Goal: Task Accomplishment & Management: Use online tool/utility

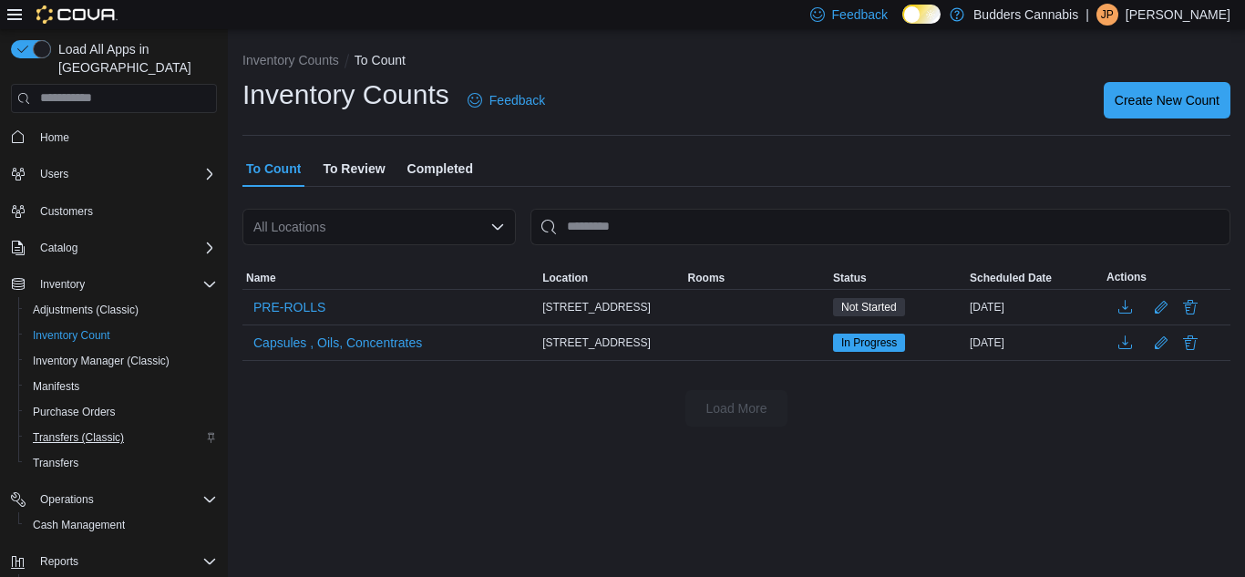
scroll to position [132, 0]
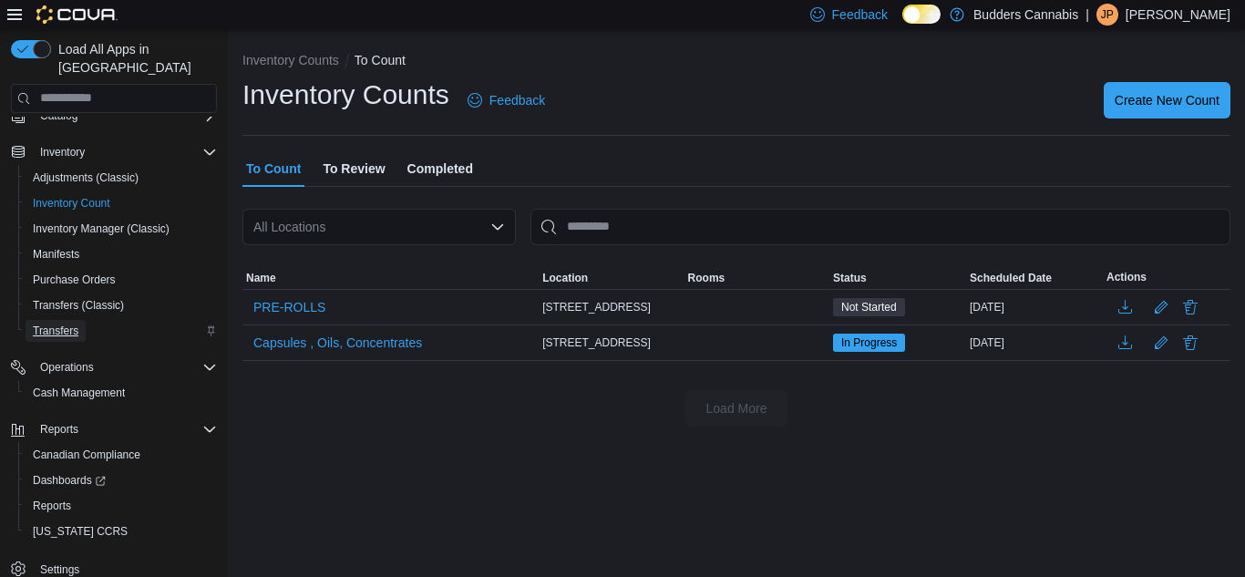
click at [56, 323] on span "Transfers" at bounding box center [56, 330] width 46 height 15
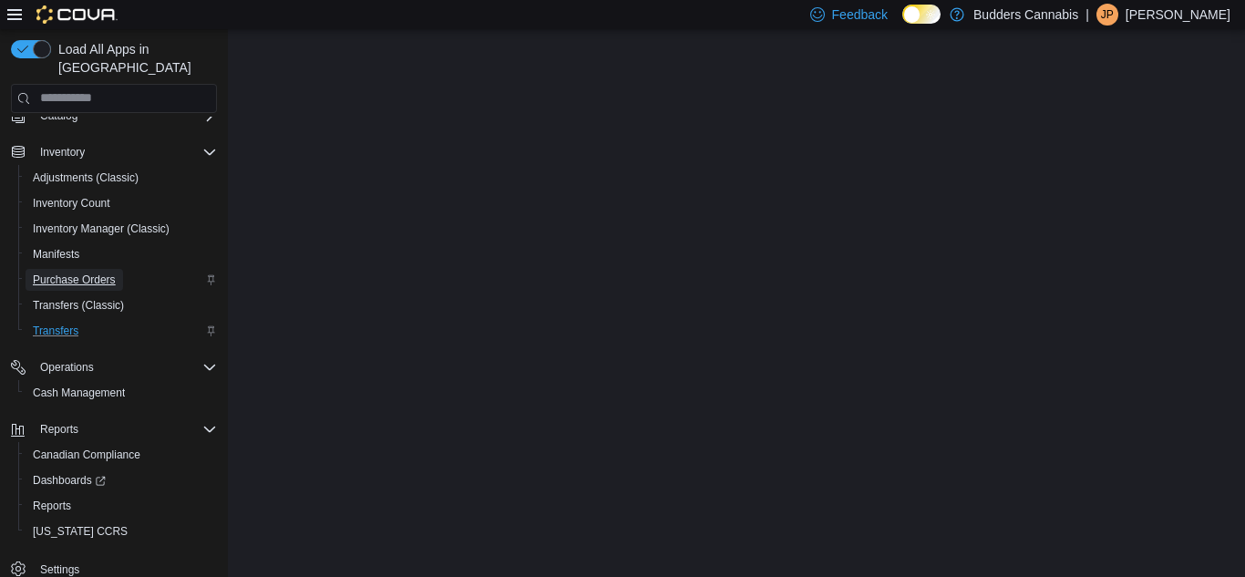
click at [67, 284] on span "Purchase Orders" at bounding box center [74, 279] width 83 height 15
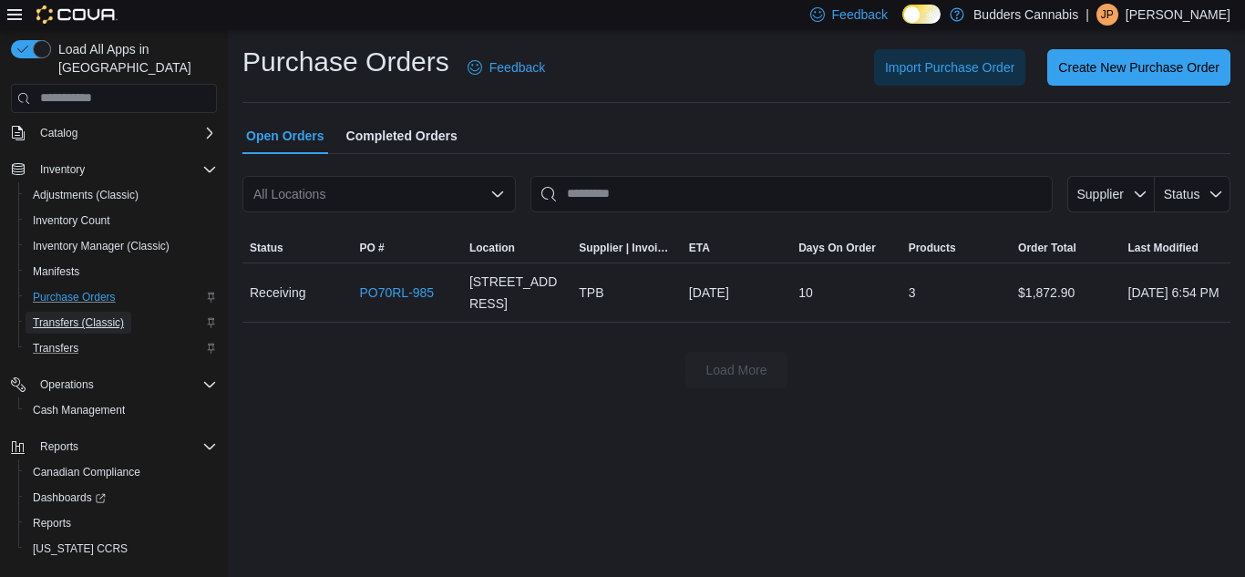
click at [75, 315] on span "Transfers (Classic)" at bounding box center [78, 322] width 91 height 15
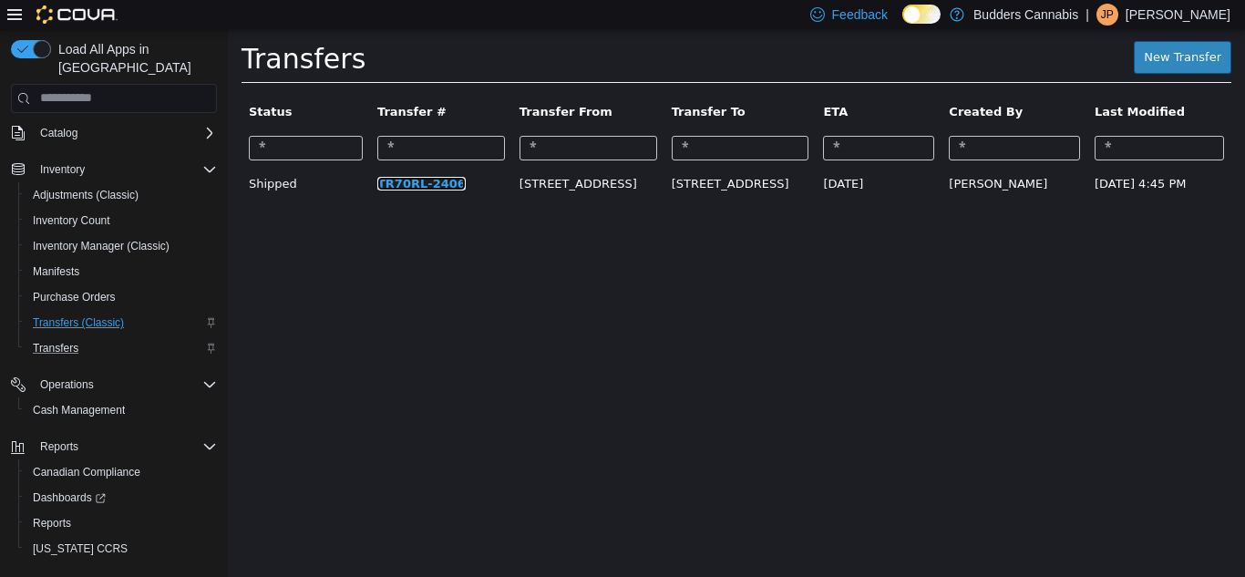
click at [409, 185] on link "TR70RL-2406" at bounding box center [421, 183] width 88 height 14
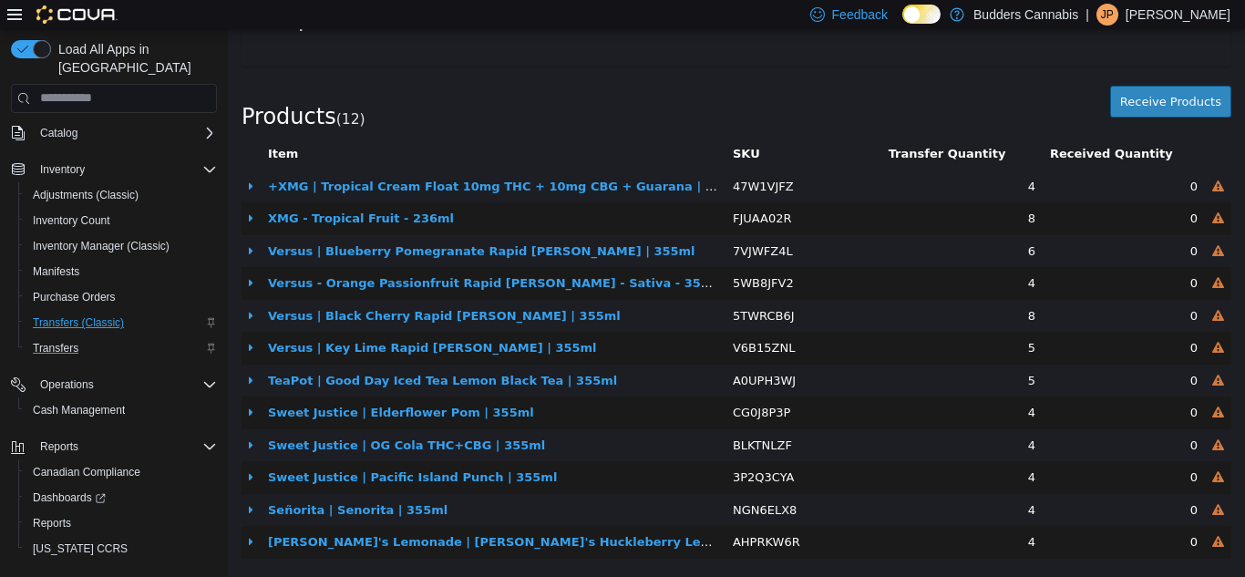
scroll to position [474, 0]
click at [1164, 87] on button "Receive Products" at bounding box center [1170, 100] width 121 height 33
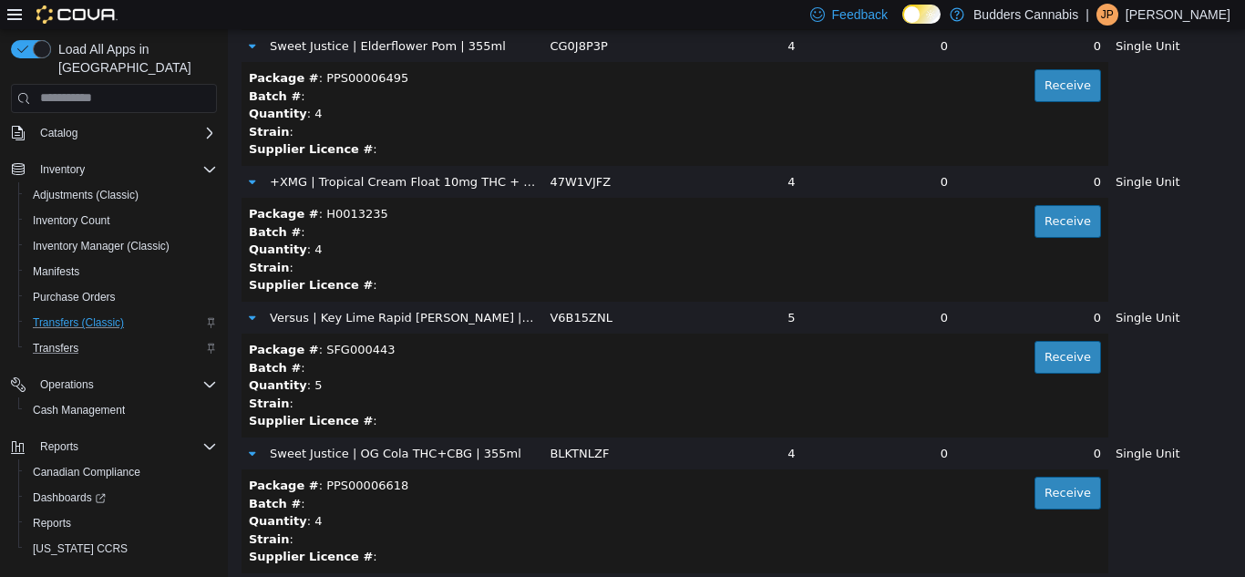
scroll to position [1351, 0]
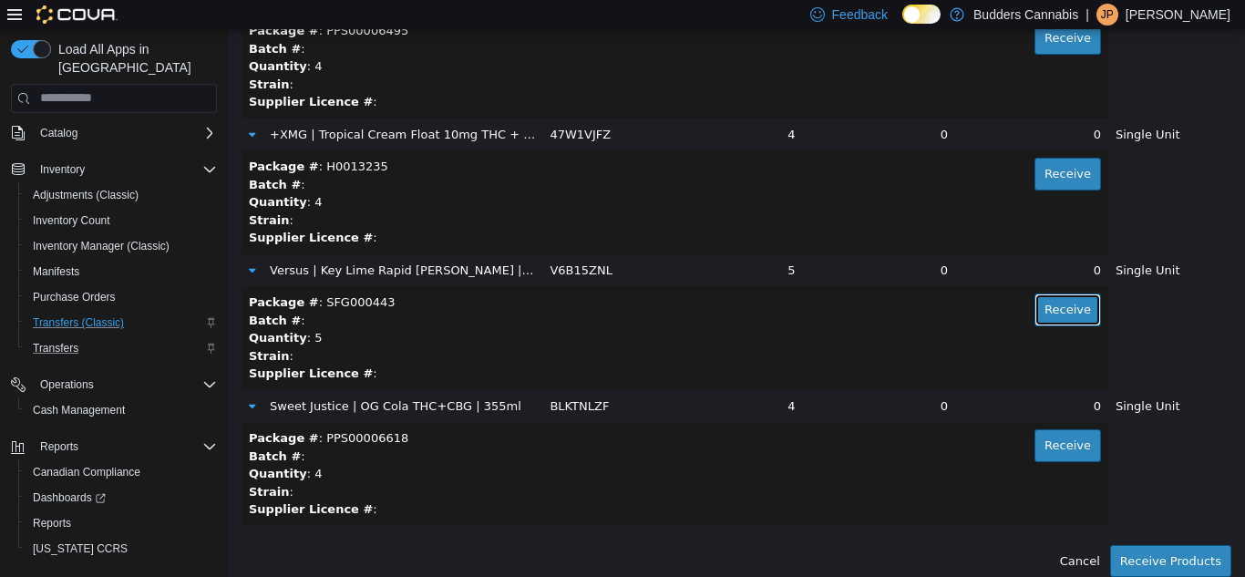
click at [1034, 313] on button "Receive" at bounding box center [1067, 308] width 67 height 33
click at [1052, 440] on button "Receive" at bounding box center [1067, 444] width 67 height 33
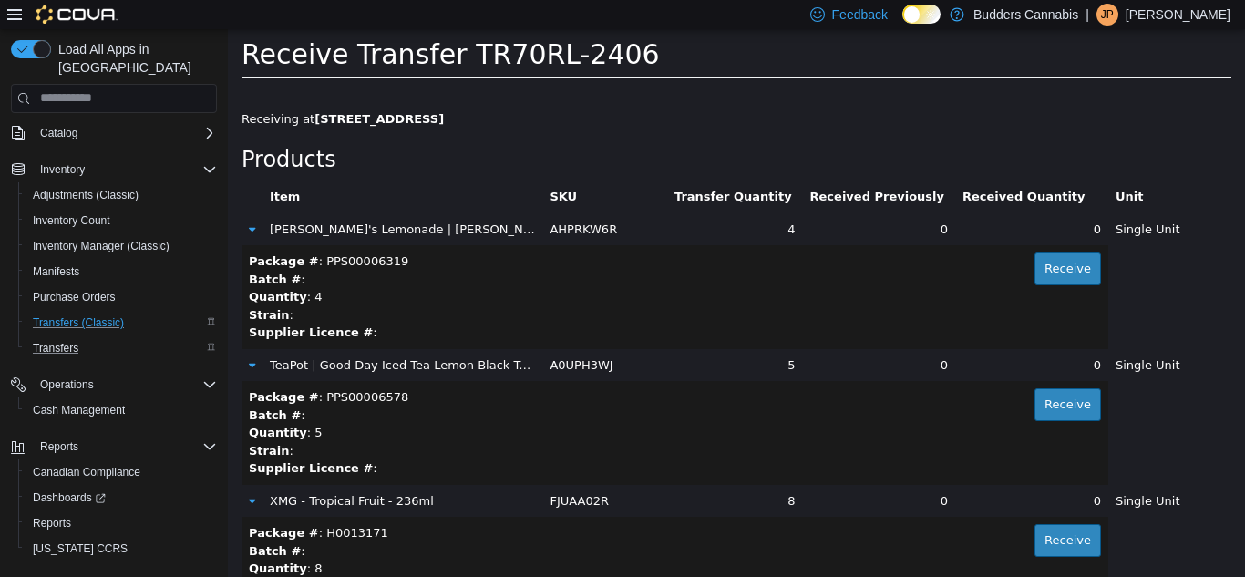
scroll to position [36, 0]
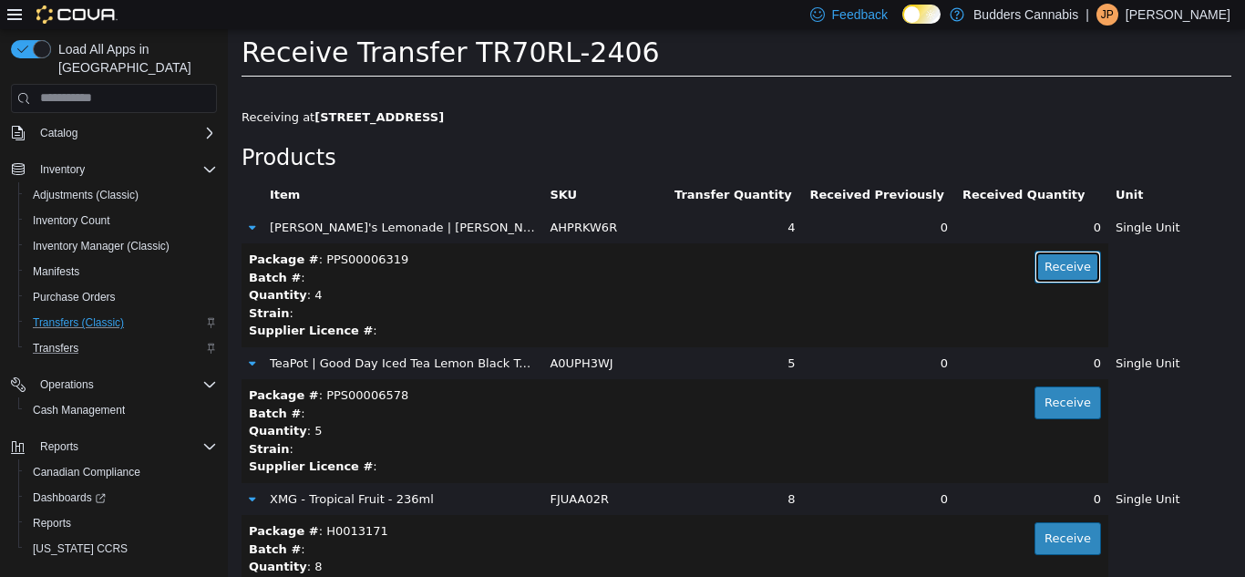
click at [1036, 268] on button "Receive" at bounding box center [1067, 266] width 67 height 33
click at [1044, 402] on button "Receive" at bounding box center [1067, 401] width 67 height 33
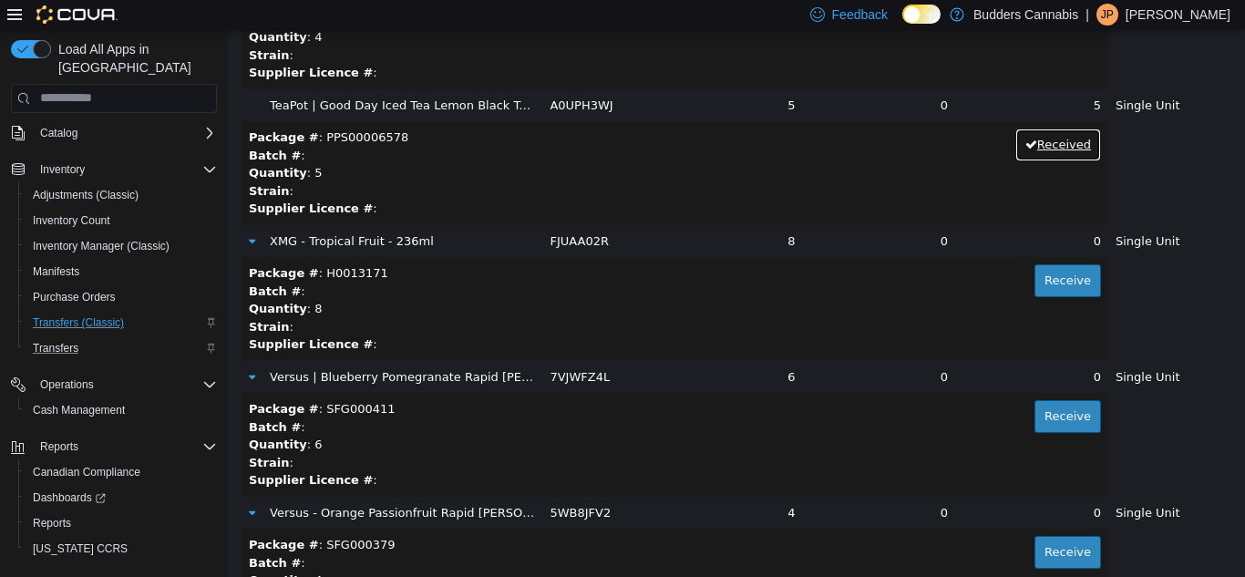
scroll to position [328, 0]
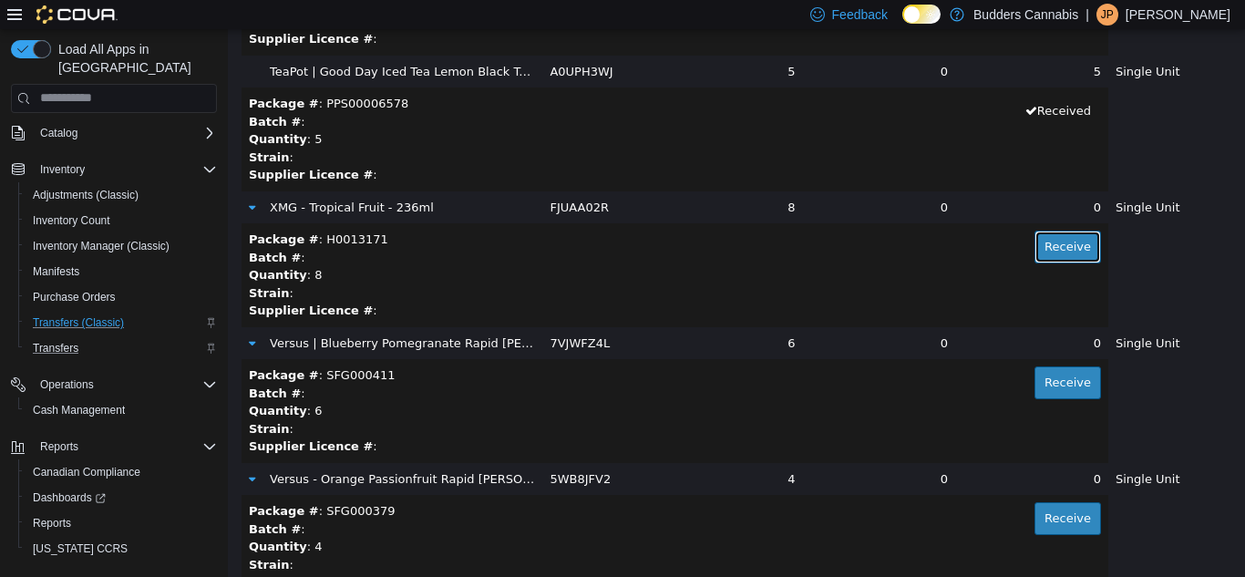
click at [1049, 258] on button "Receive" at bounding box center [1067, 246] width 67 height 33
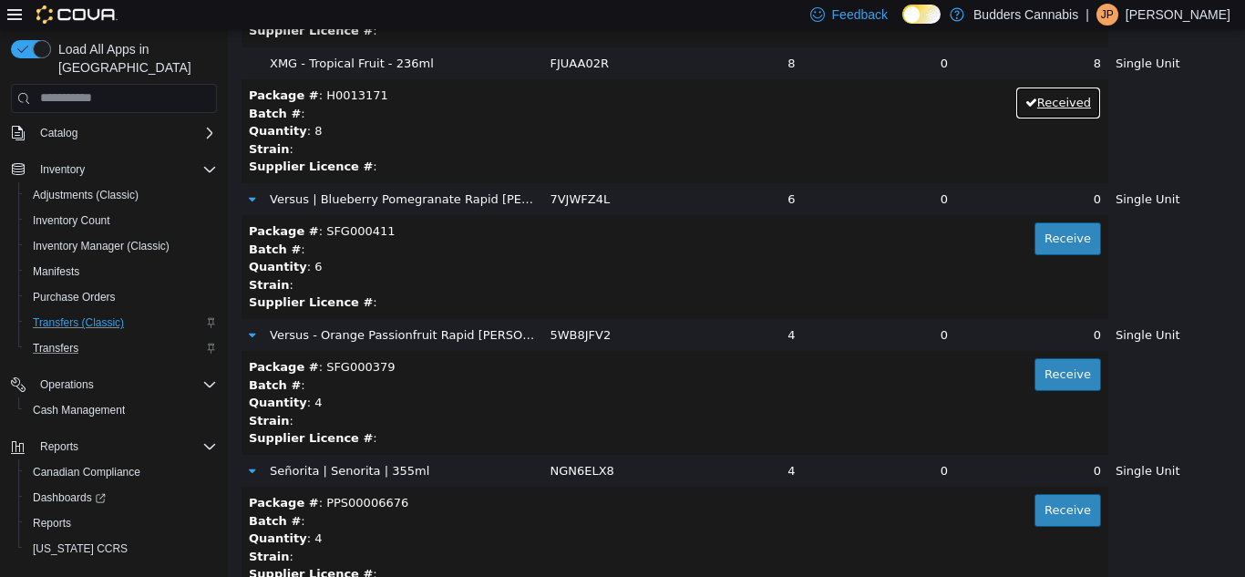
scroll to position [474, 0]
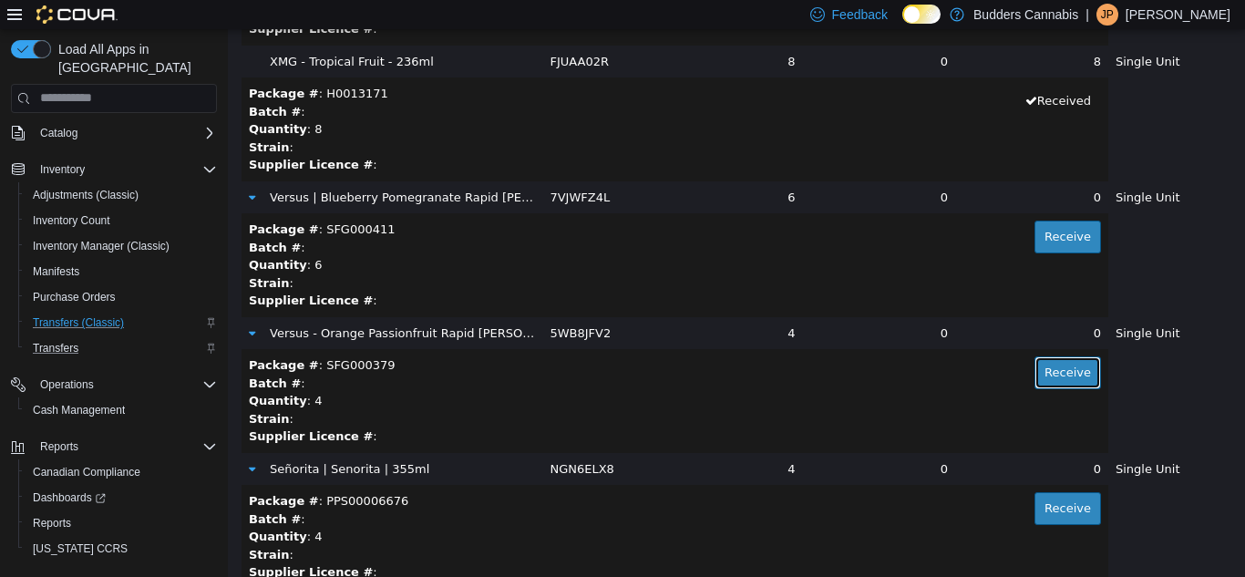
click at [1048, 369] on button "Receive" at bounding box center [1067, 371] width 67 height 33
click at [1034, 220] on button "Receive" at bounding box center [1067, 236] width 67 height 33
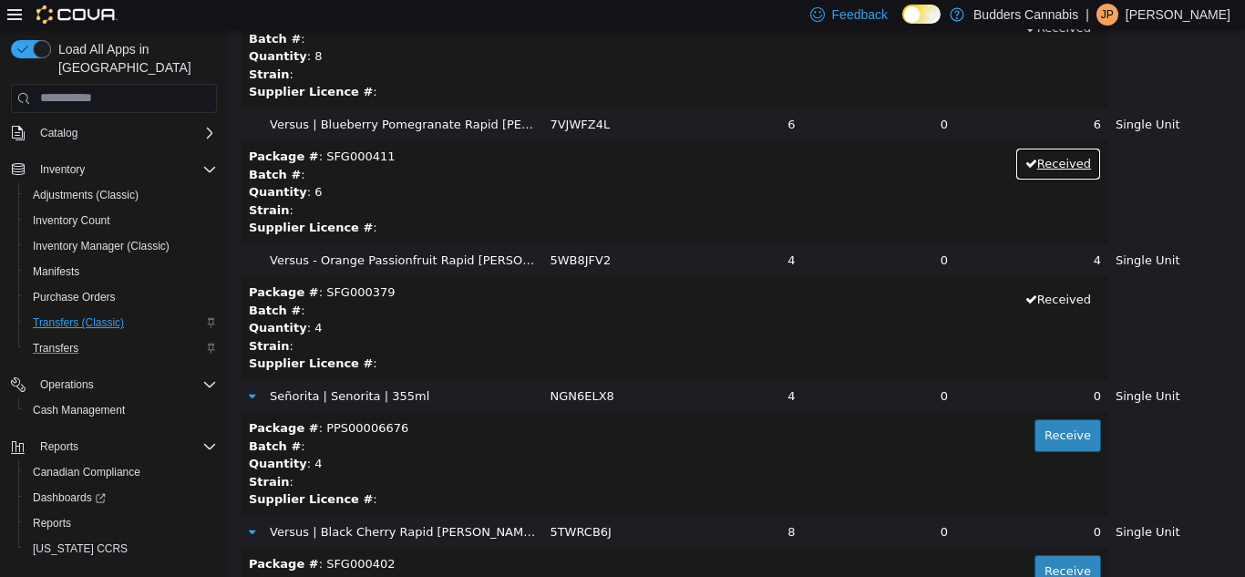
scroll to position [692, 0]
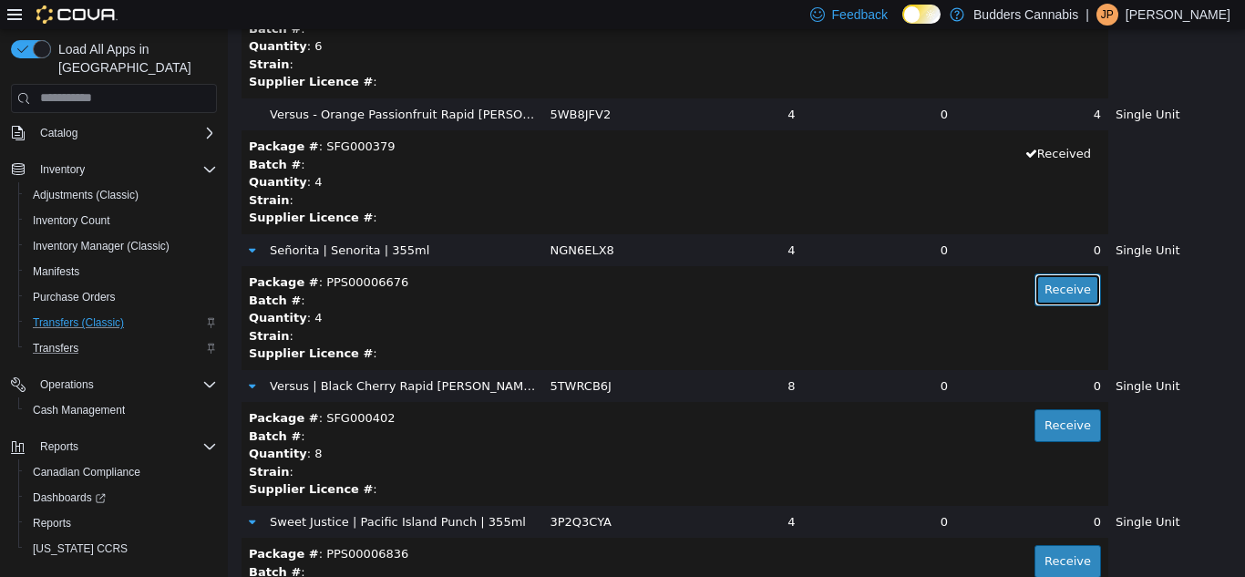
click at [1060, 285] on button "Receive" at bounding box center [1067, 288] width 67 height 33
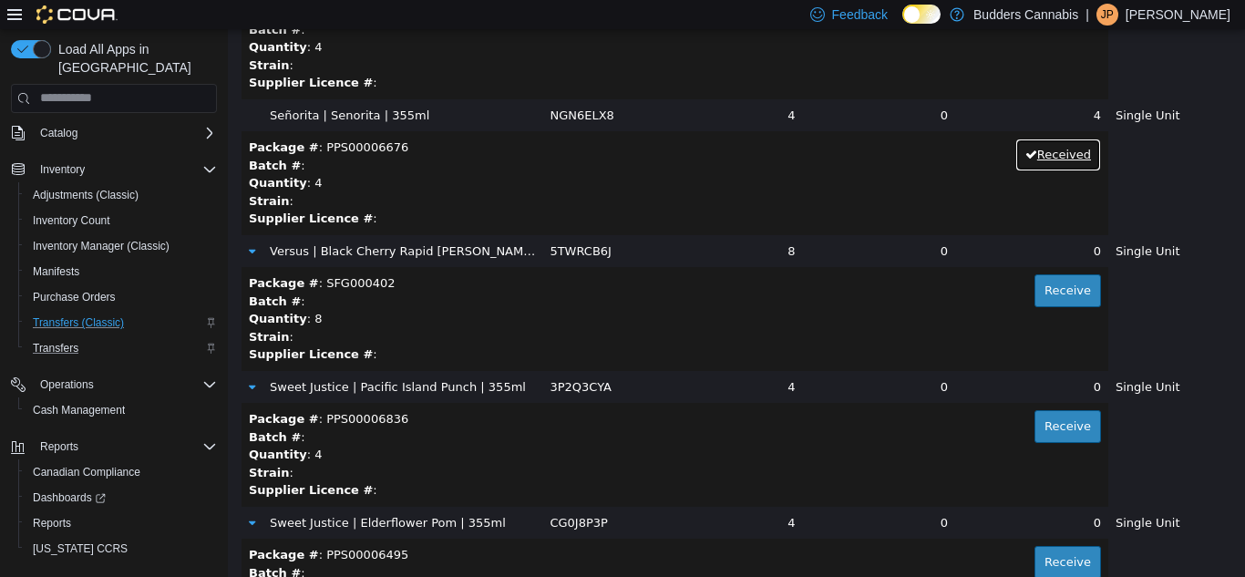
scroll to position [838, 0]
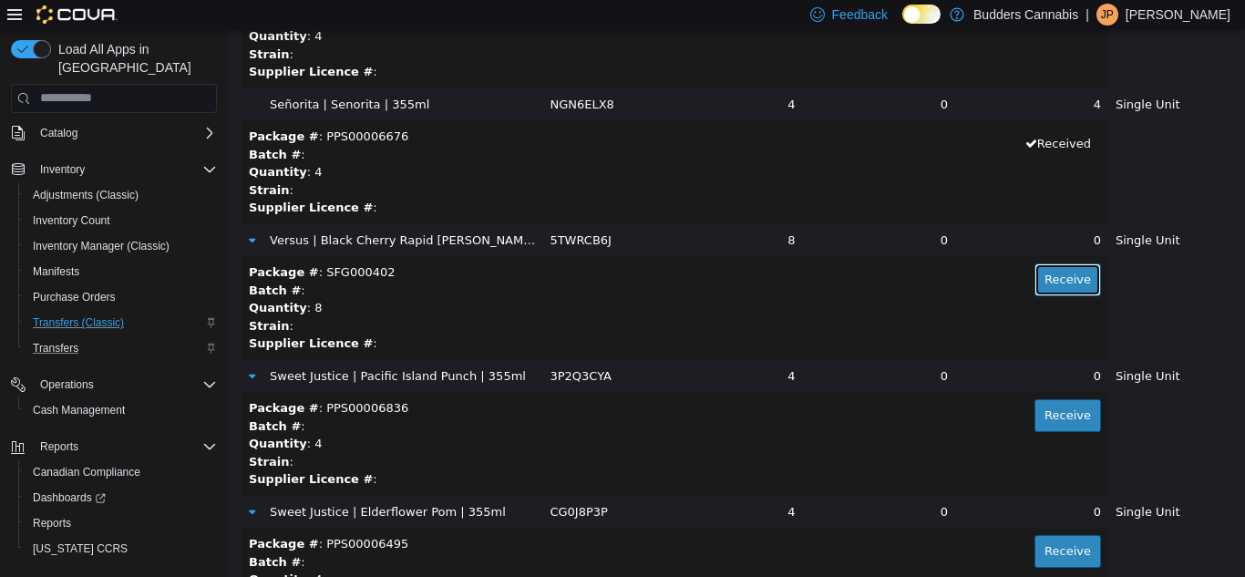
click at [1051, 282] on button "Receive" at bounding box center [1067, 278] width 67 height 33
click at [1056, 412] on button "Receive" at bounding box center [1067, 414] width 67 height 33
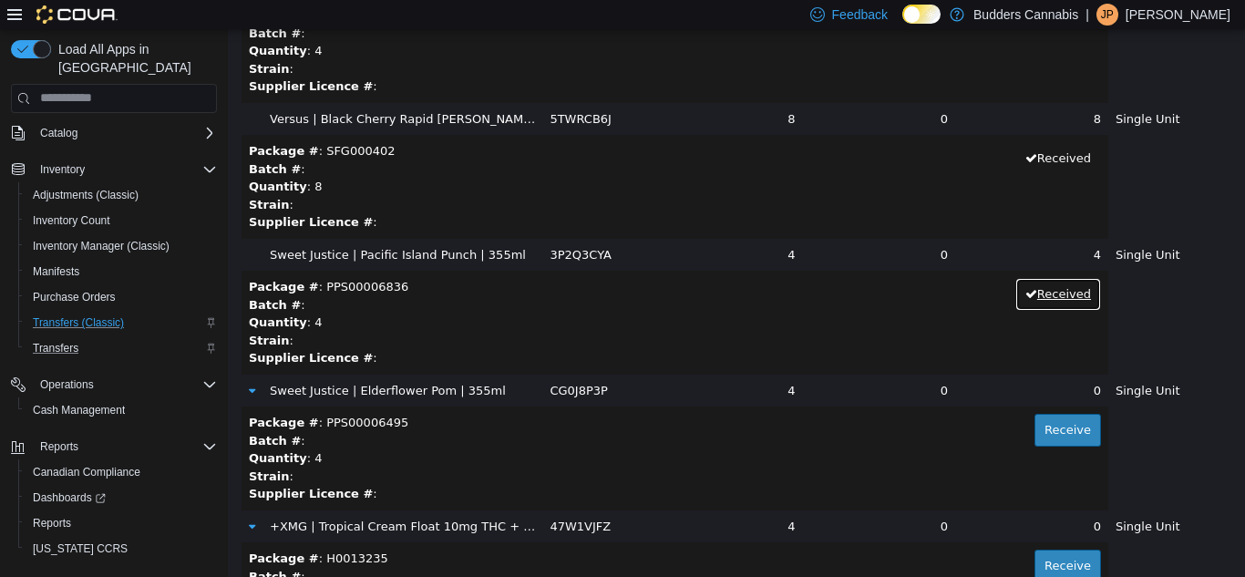
scroll to position [984, 0]
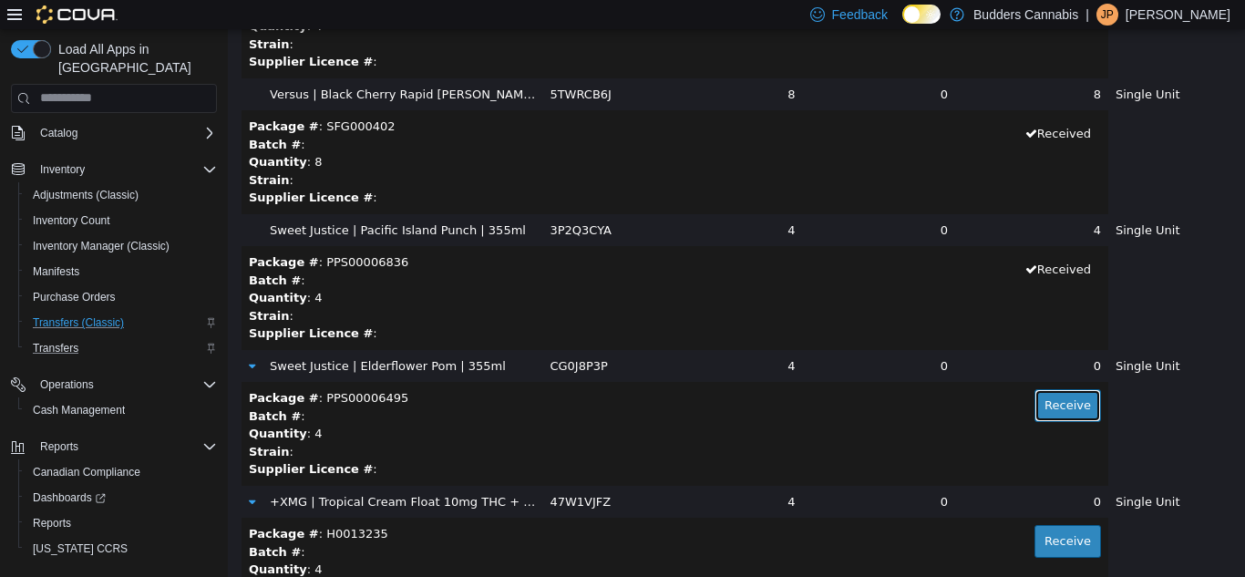
click at [1035, 401] on button "Receive" at bounding box center [1067, 404] width 67 height 33
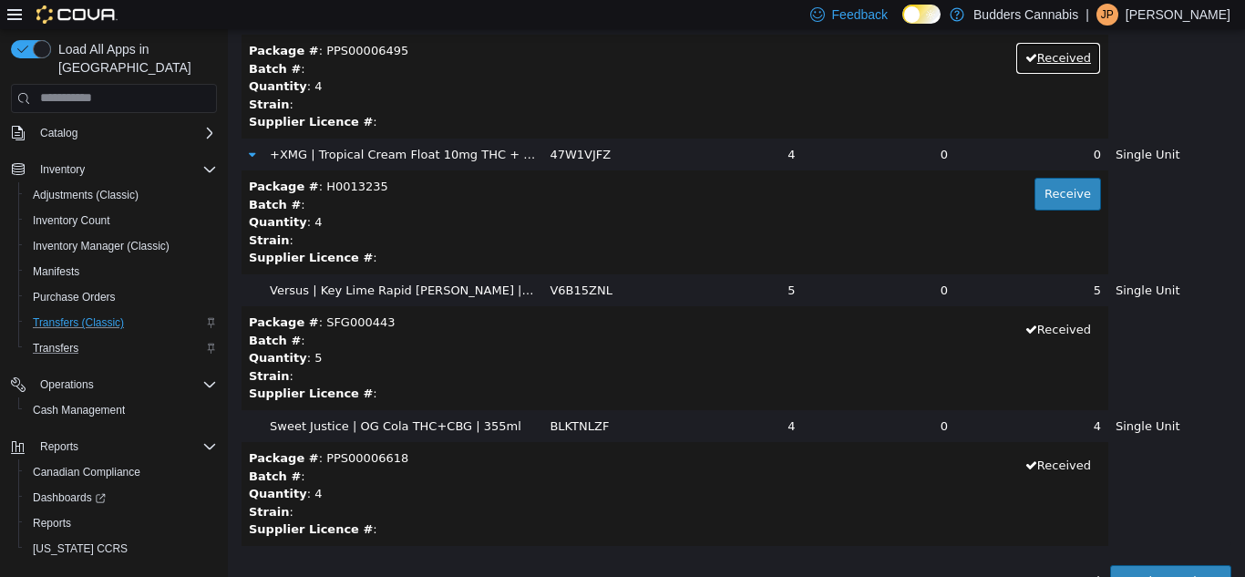
scroll to position [1351, 0]
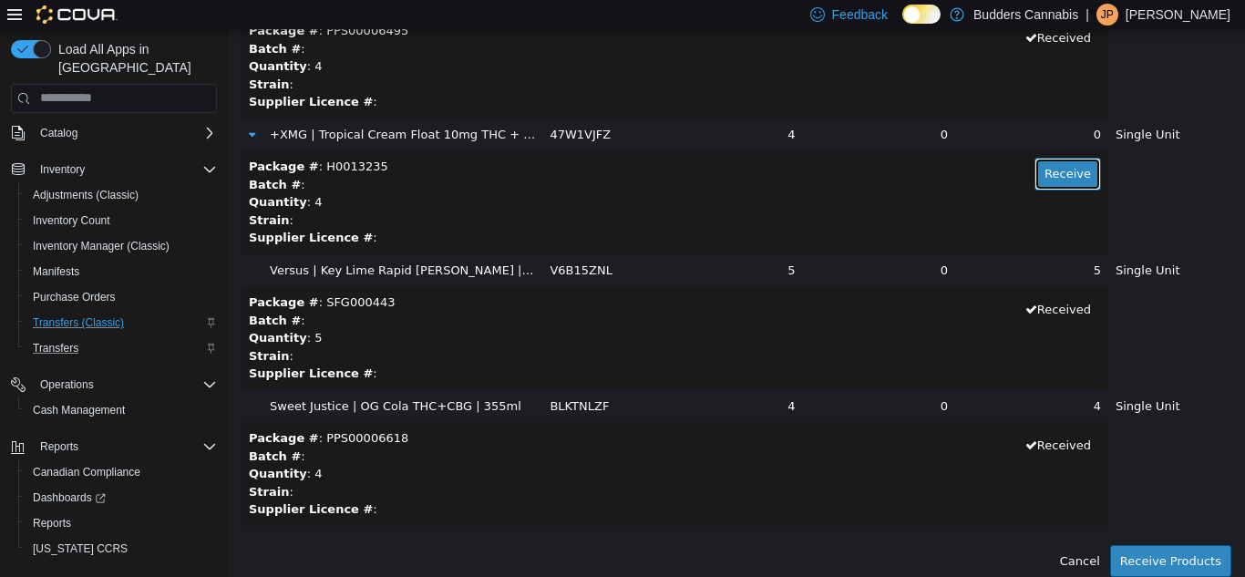
click at [1036, 165] on button "Receive" at bounding box center [1067, 173] width 67 height 33
click at [1142, 556] on button "Receive Products" at bounding box center [1170, 560] width 121 height 33
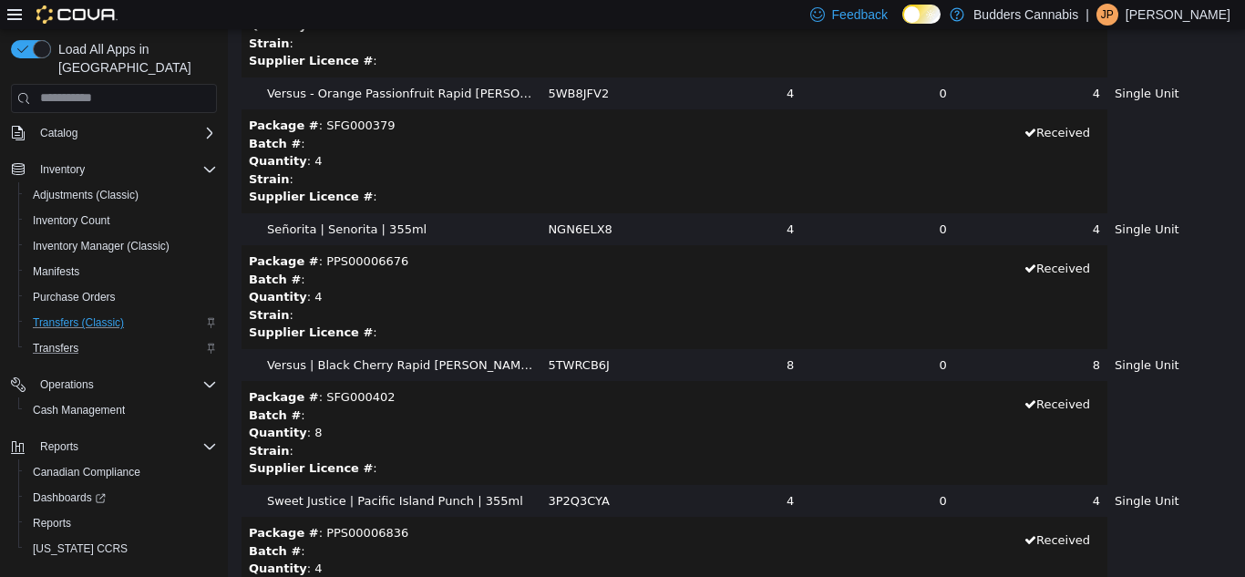
scroll to position [528, 0]
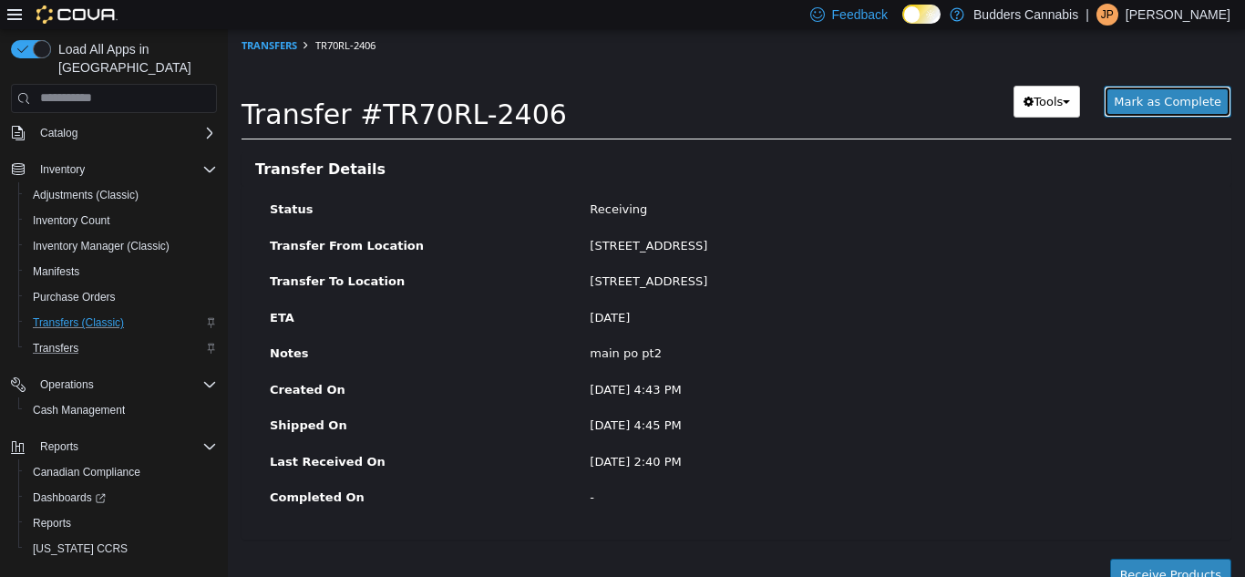
click at [1179, 94] on span "Mark as Complete" at bounding box center [1167, 101] width 108 height 14
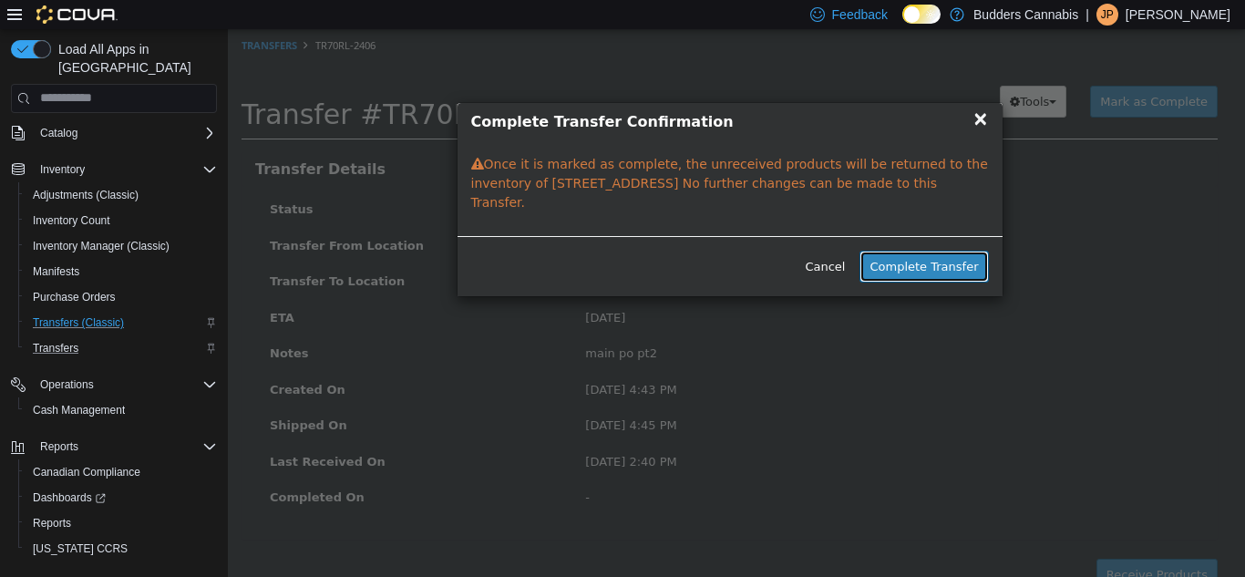
click at [925, 250] on button "Complete Transfer" at bounding box center [923, 266] width 128 height 33
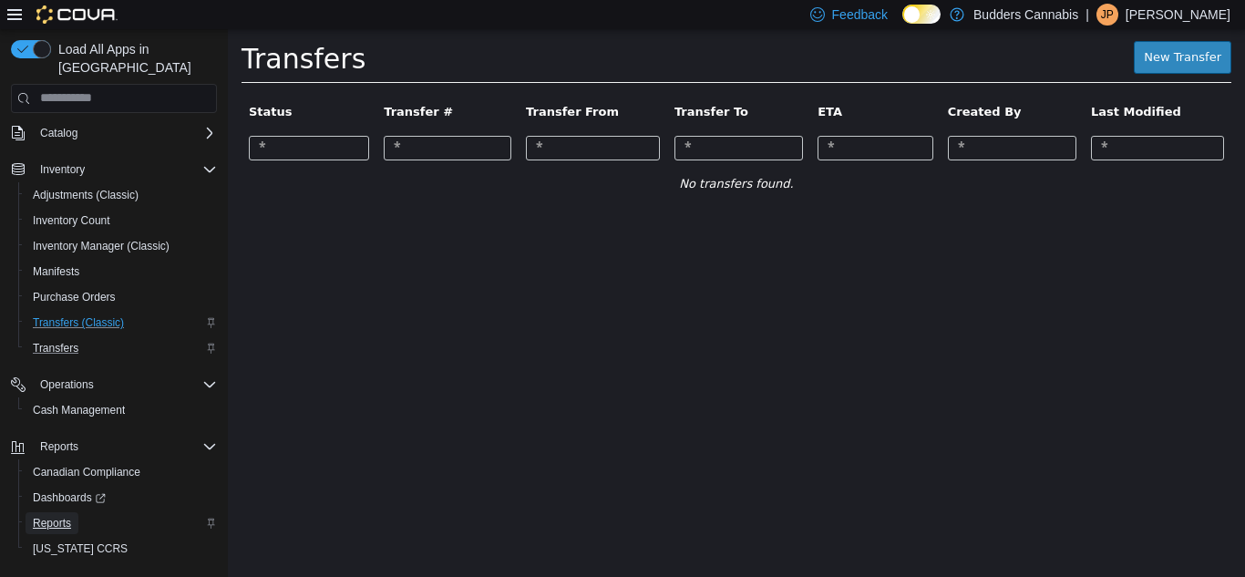
click at [57, 516] on span "Reports" at bounding box center [52, 523] width 38 height 15
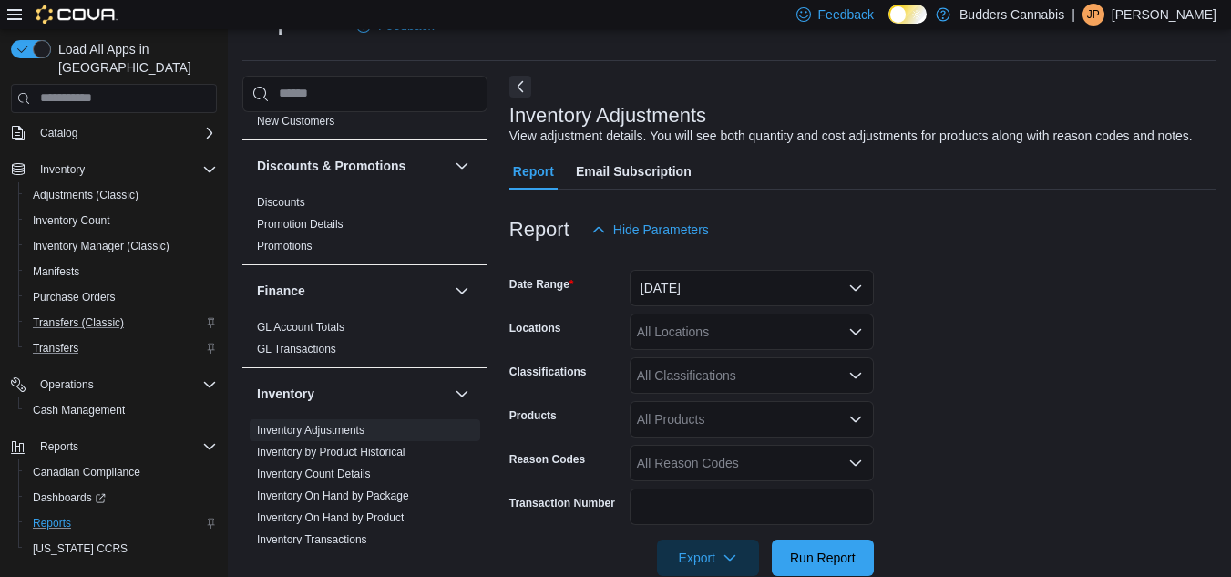
scroll to position [364, 0]
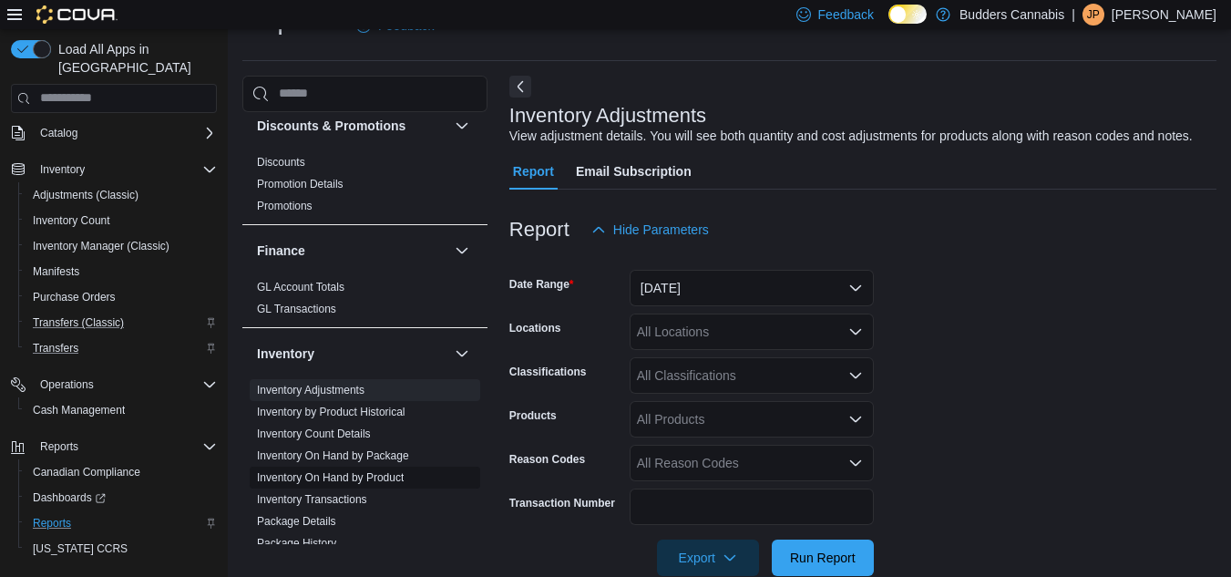
click at [363, 483] on link "Inventory On Hand by Product" at bounding box center [330, 477] width 147 height 13
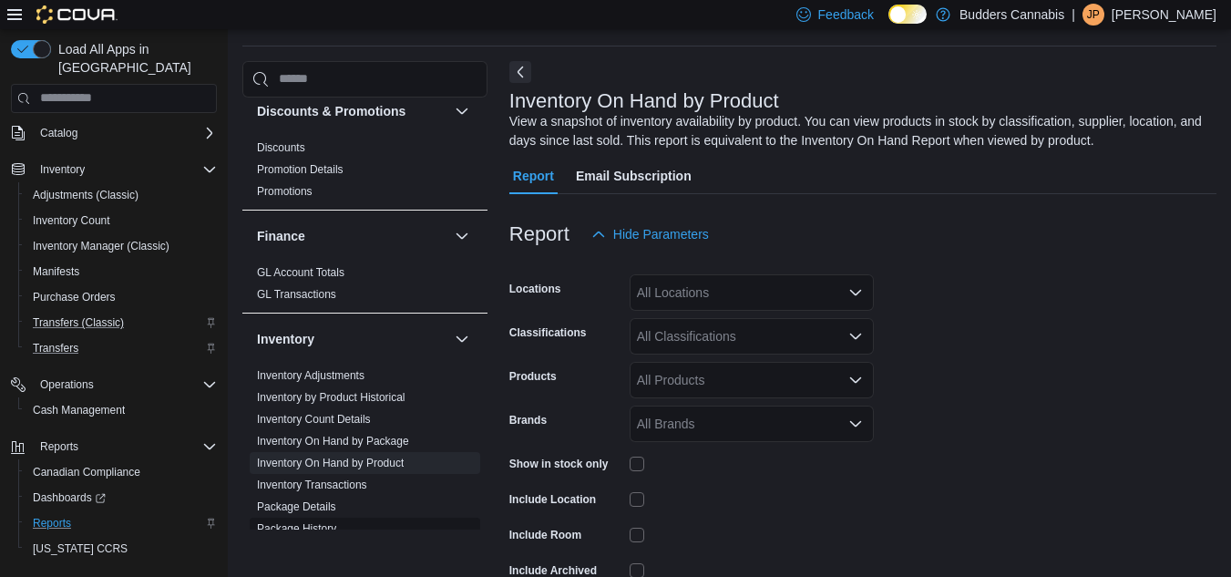
scroll to position [61, 0]
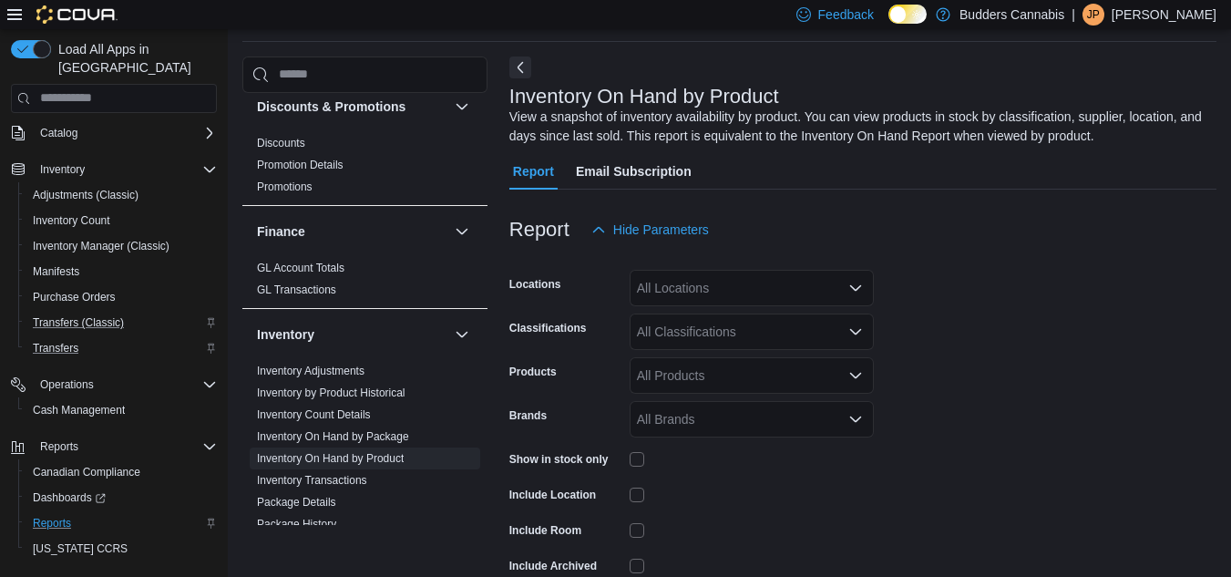
click at [747, 289] on div "All Locations" at bounding box center [752, 288] width 244 height 36
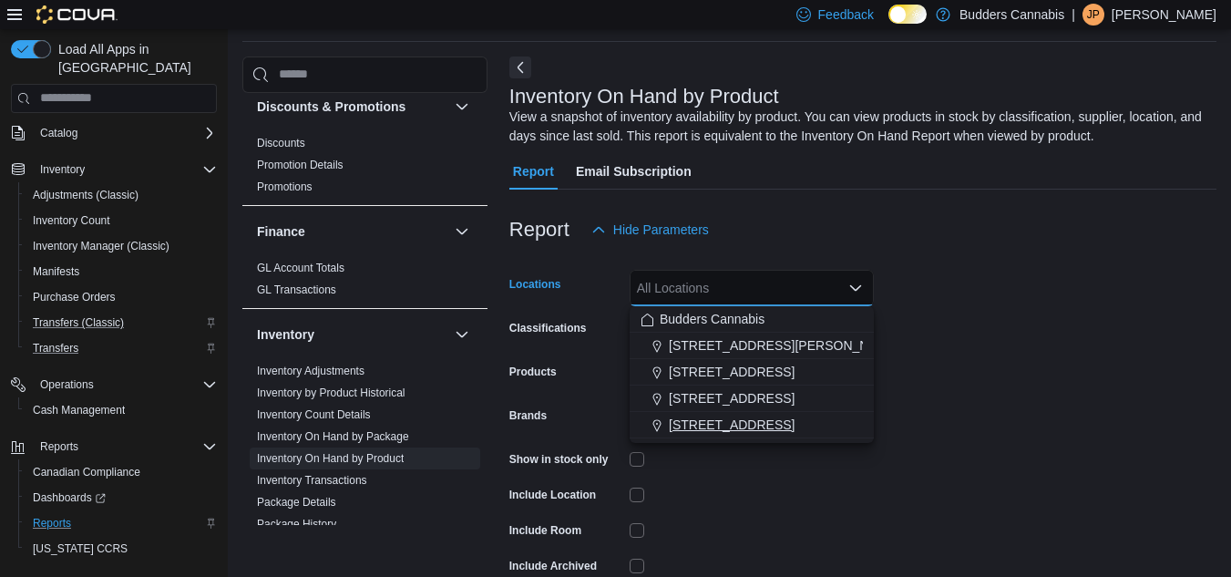
click at [696, 420] on span "[STREET_ADDRESS]" at bounding box center [732, 424] width 126 height 18
click at [1071, 434] on form "Locations [STREET_ADDRESS] A4 Combo box. Selected. [STREET_ADDRESS] Press Backs…" at bounding box center [862, 439] width 707 height 383
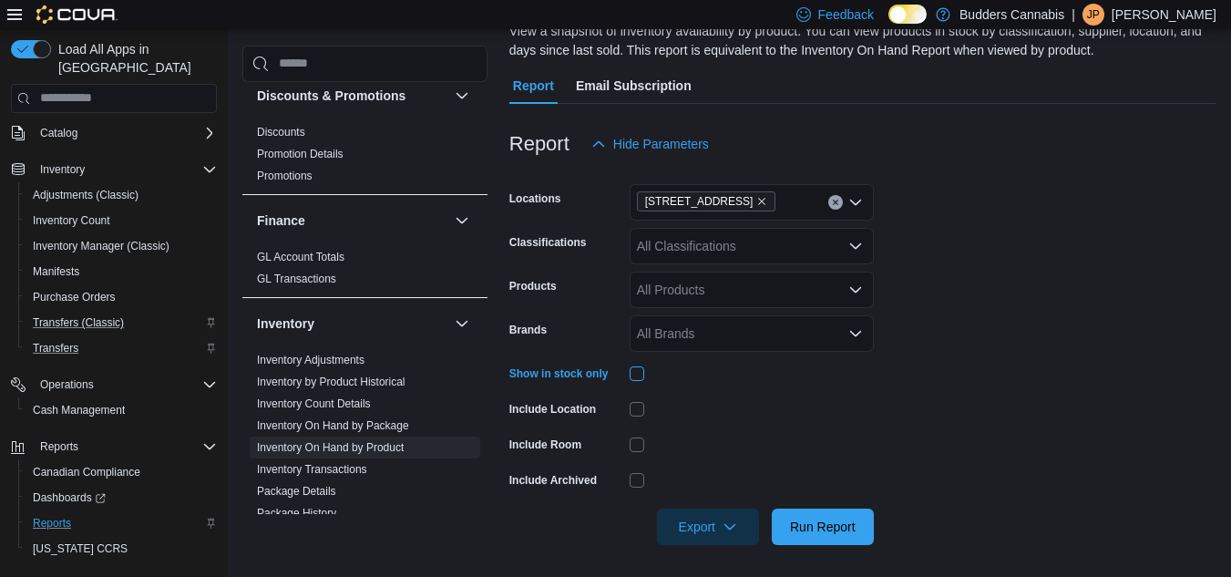
scroll to position [151, 0]
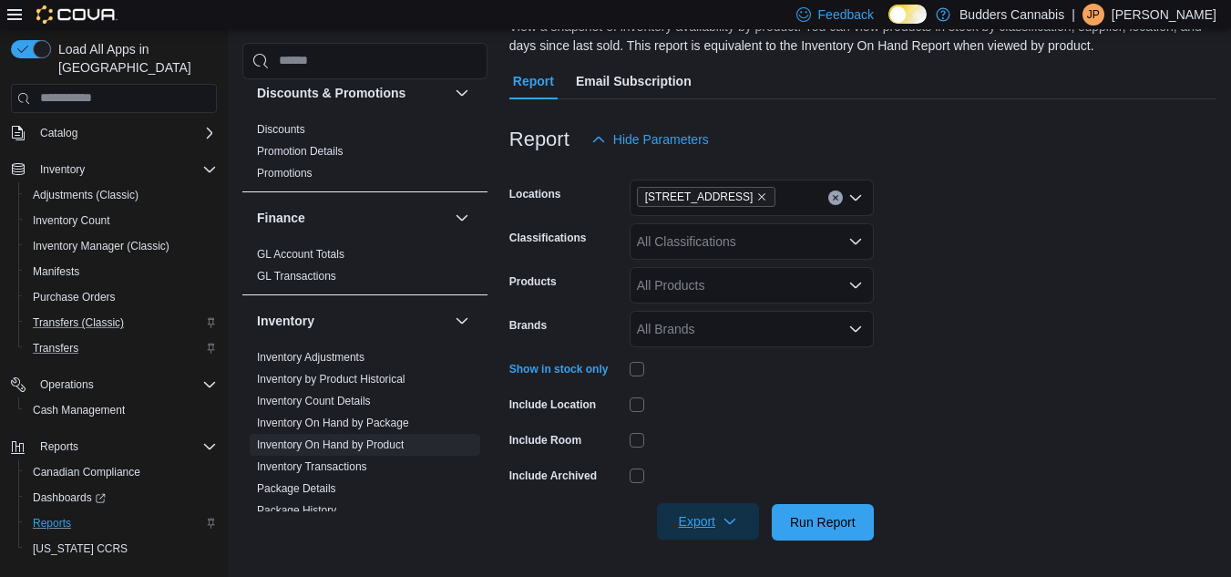
click at [712, 516] on span "Export" at bounding box center [708, 521] width 80 height 36
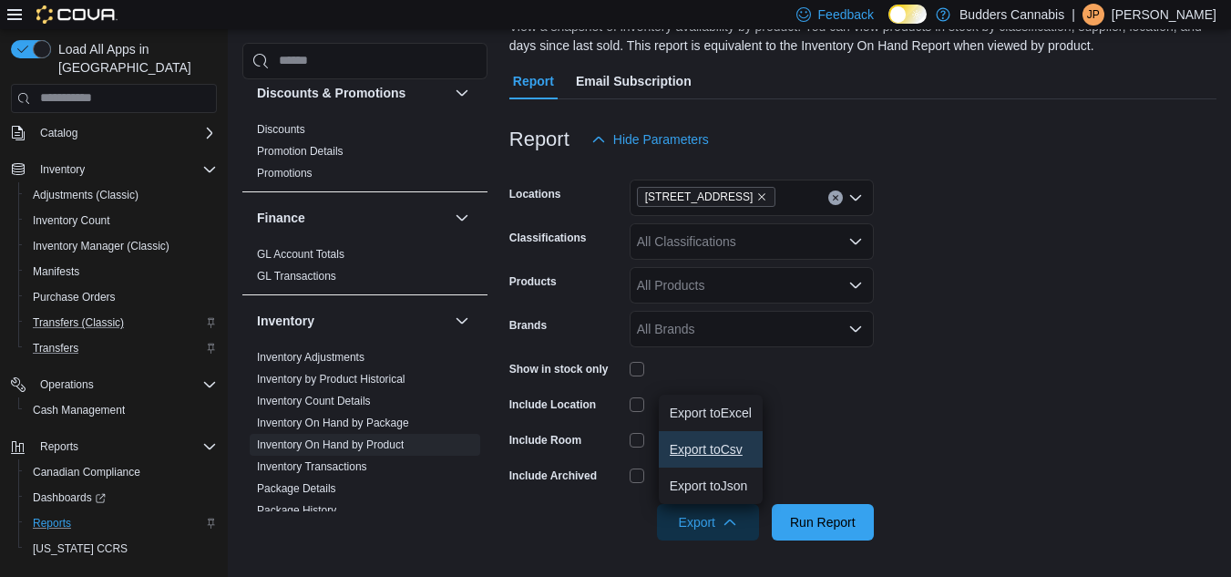
click at [692, 458] on button "Export to Csv" at bounding box center [711, 449] width 104 height 36
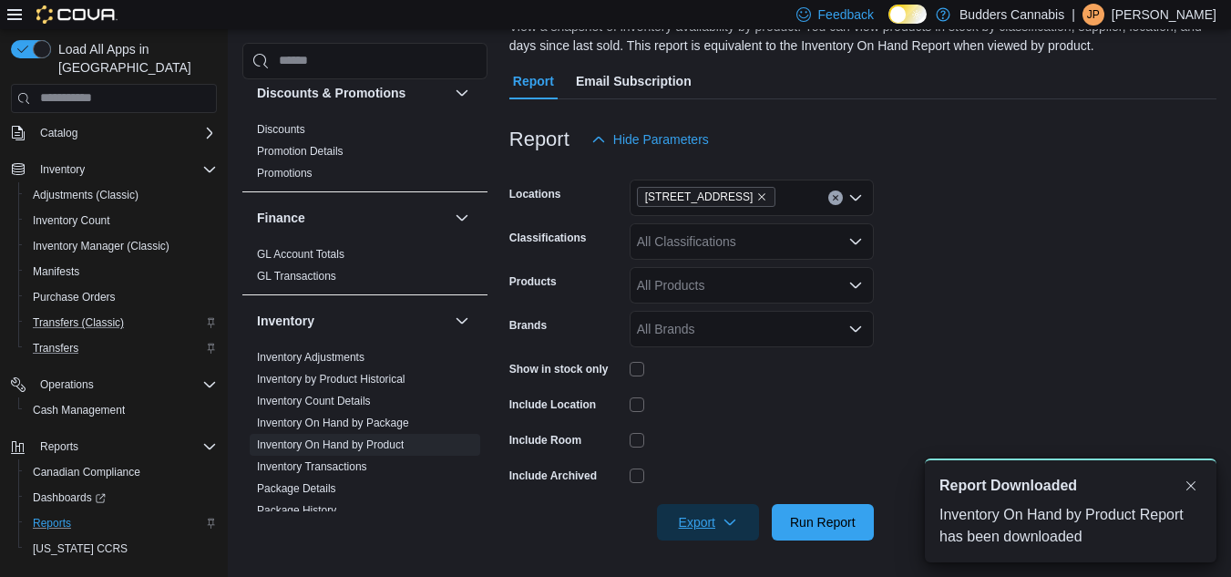
scroll to position [0, 0]
